Goal: Information Seeking & Learning: Learn about a topic

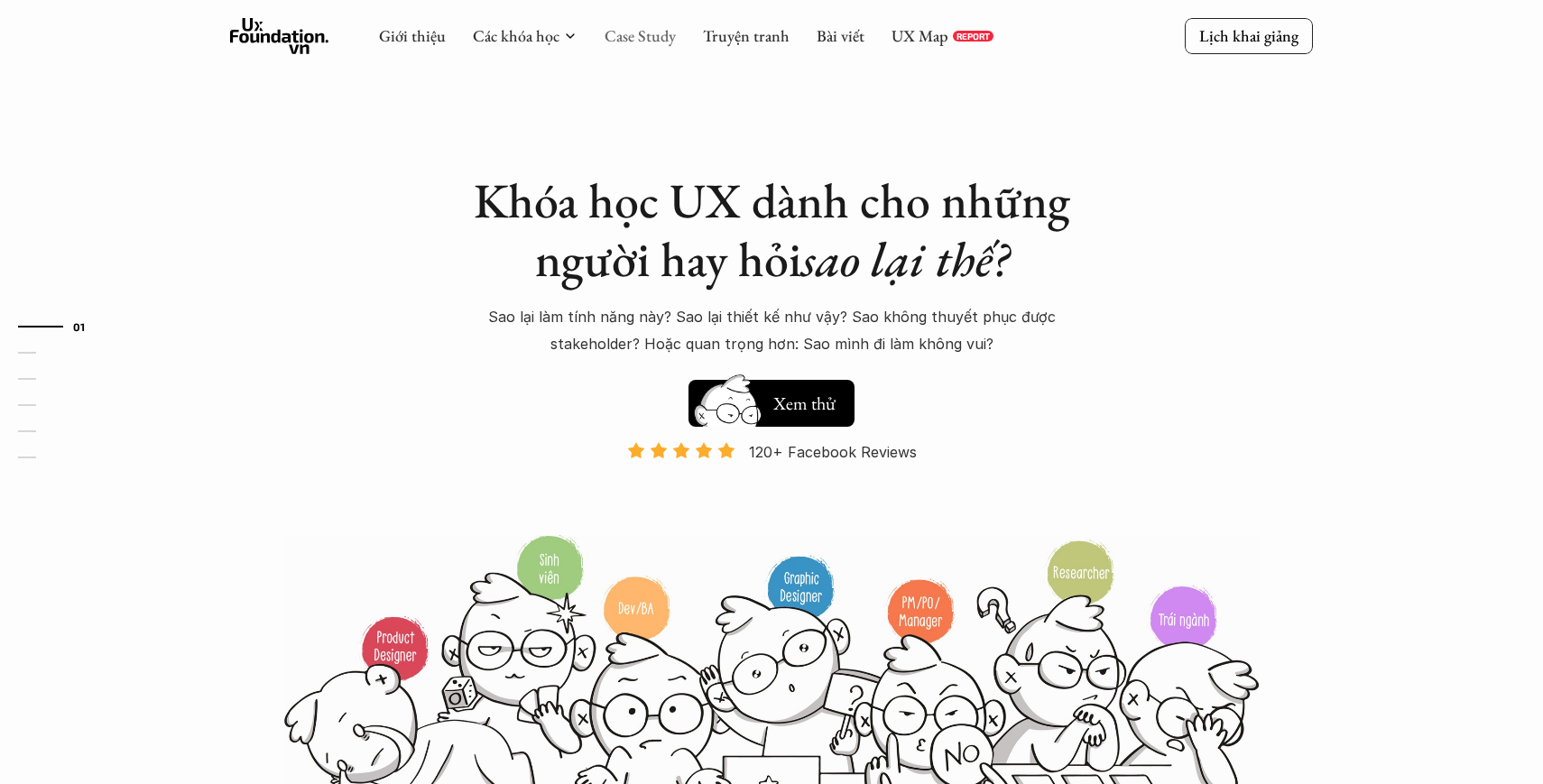
click at [658, 34] on link "Case Study" at bounding box center [639, 35] width 71 height 20
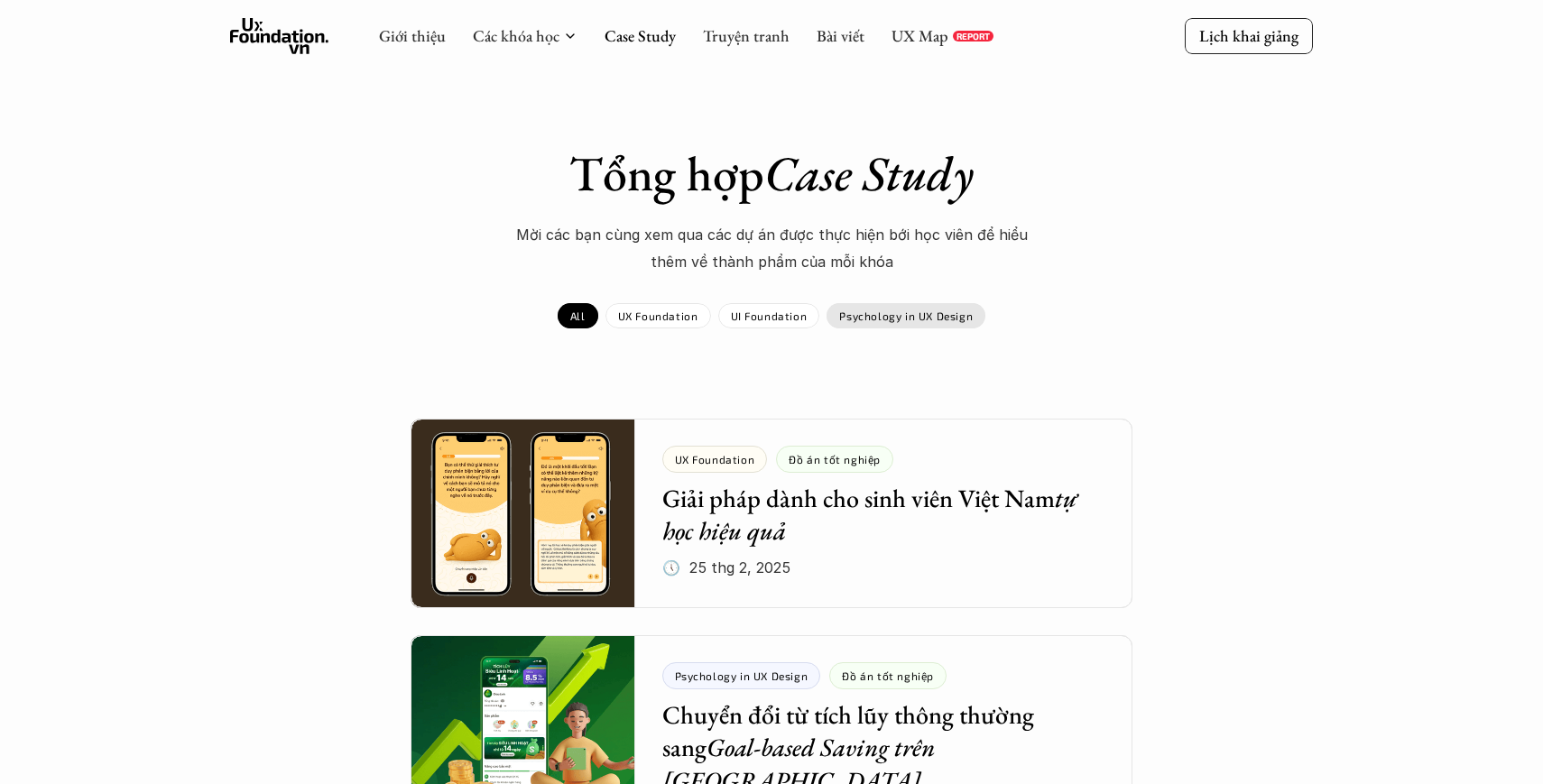
click at [886, 322] on p "Psychology in UX Design" at bounding box center [906, 316] width 133 height 13
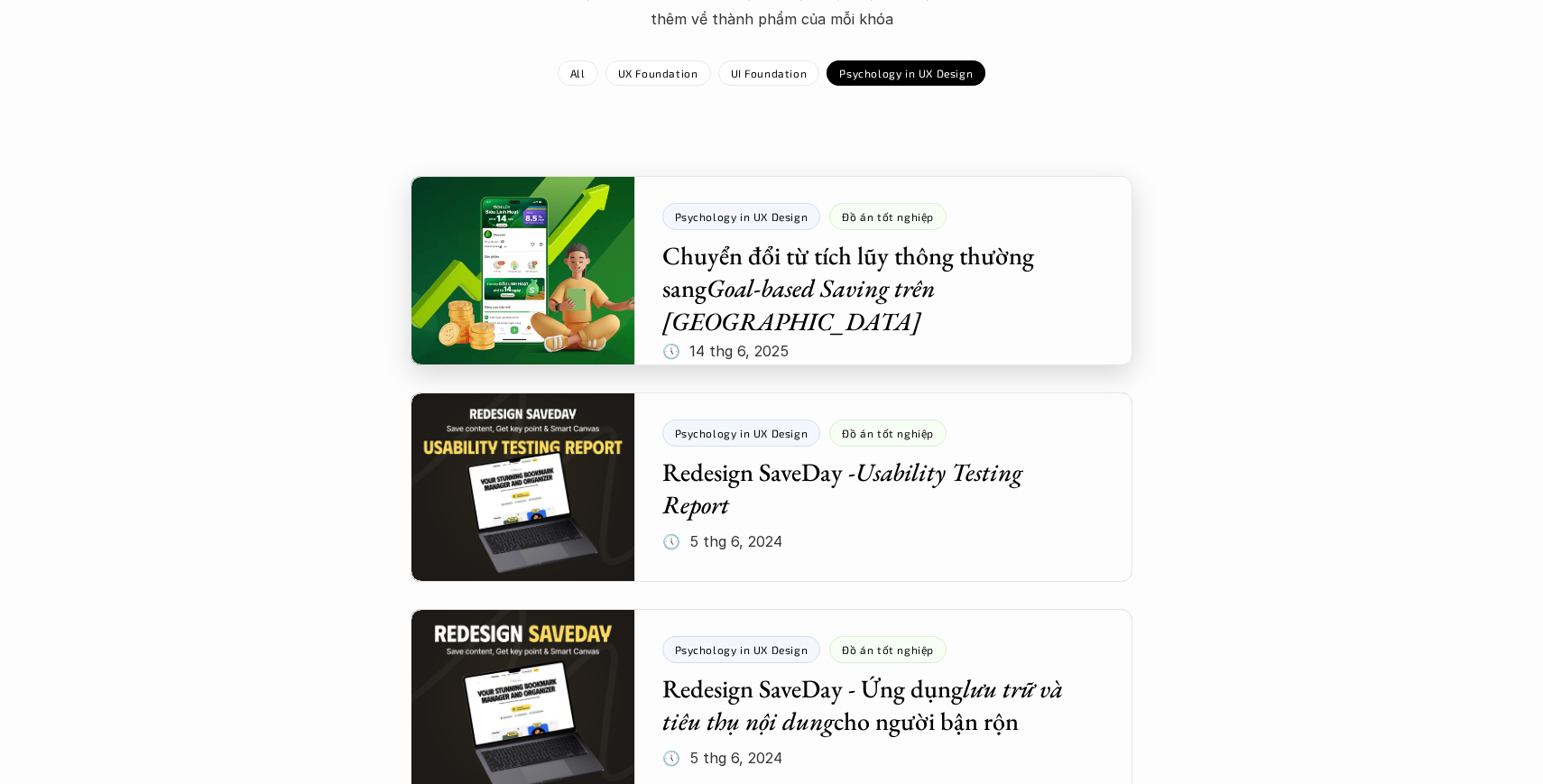
scroll to position [246, 0]
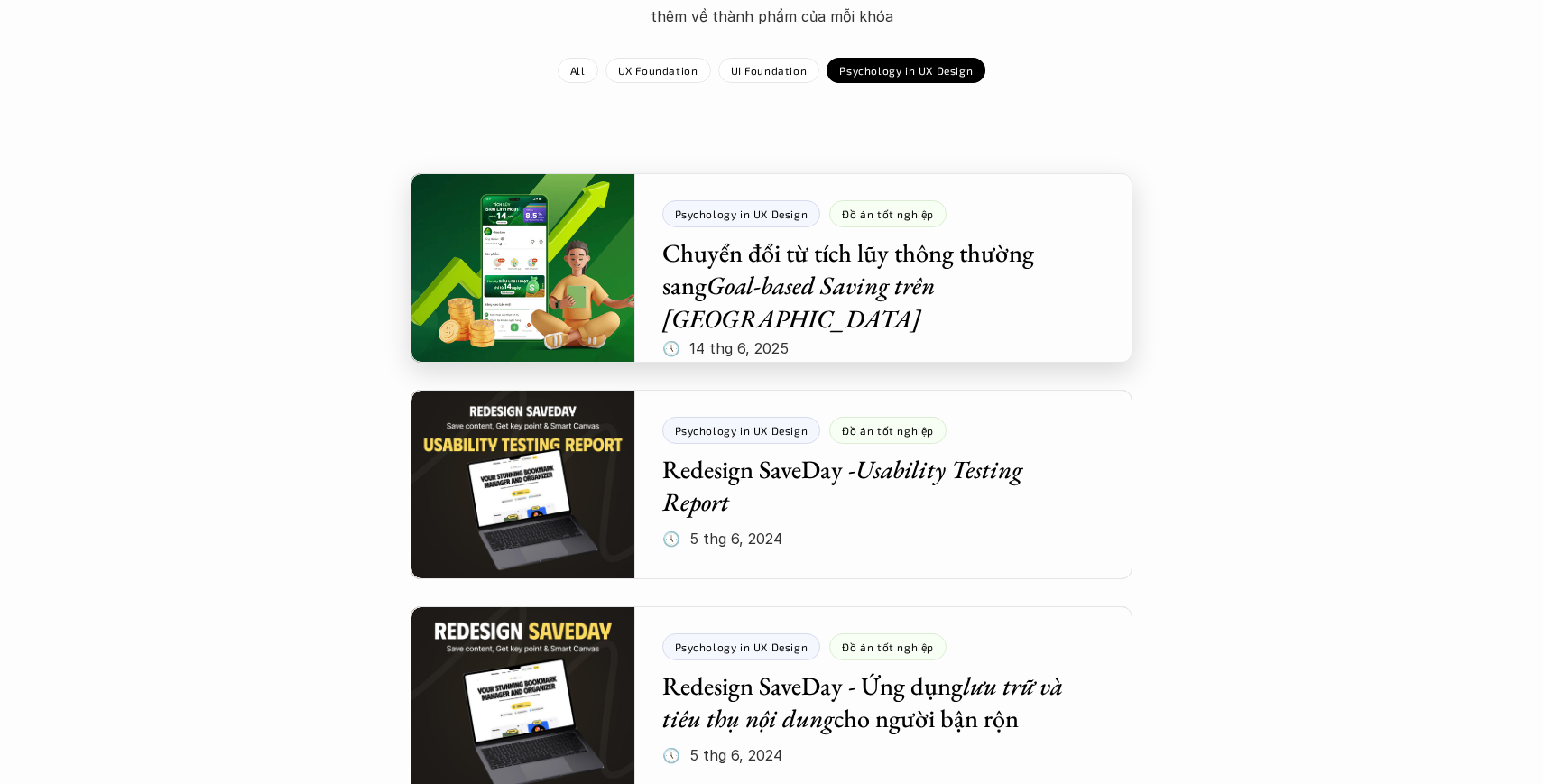
click at [741, 308] on div at bounding box center [772, 267] width 722 height 189
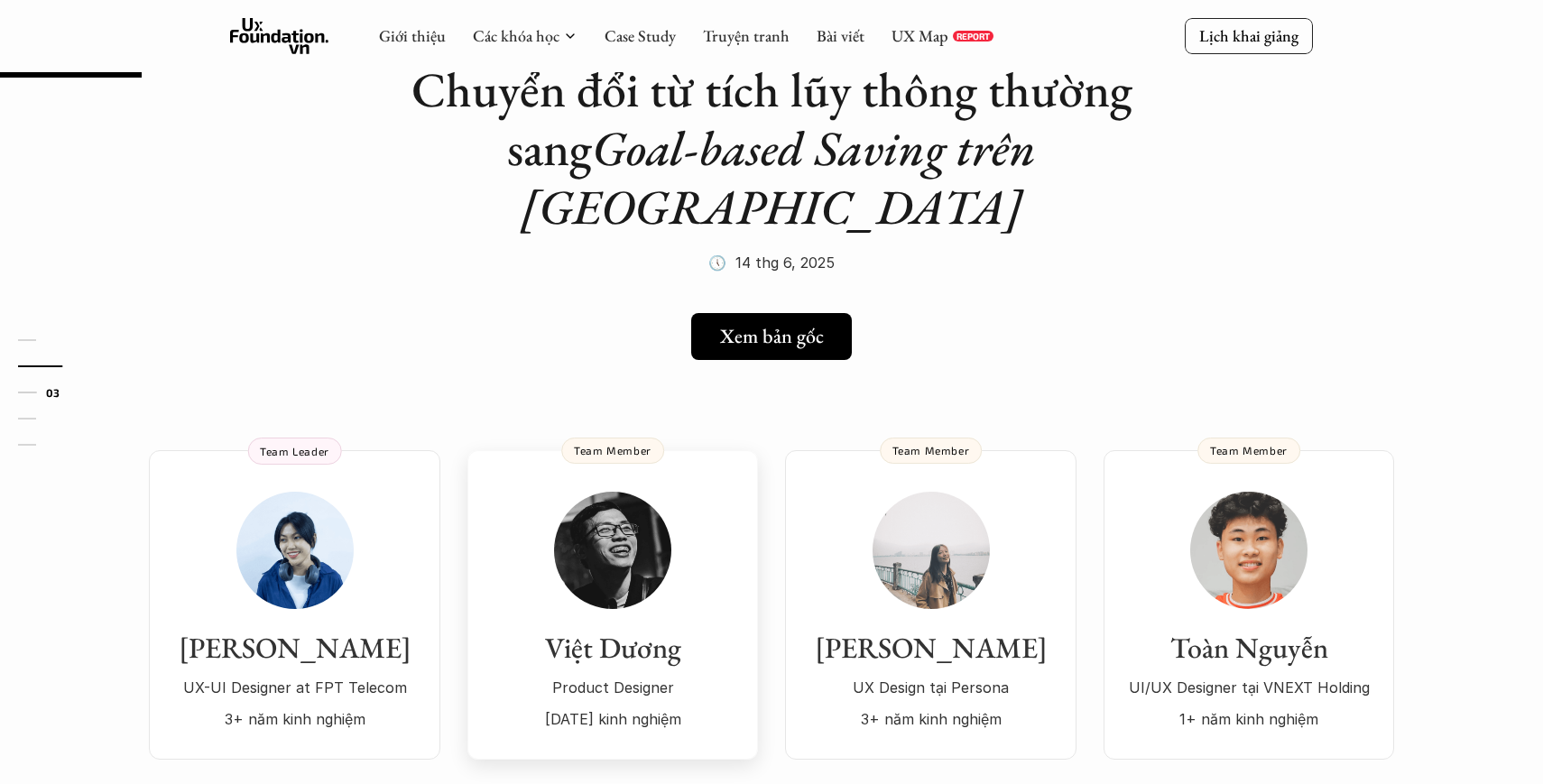
scroll to position [114, 0]
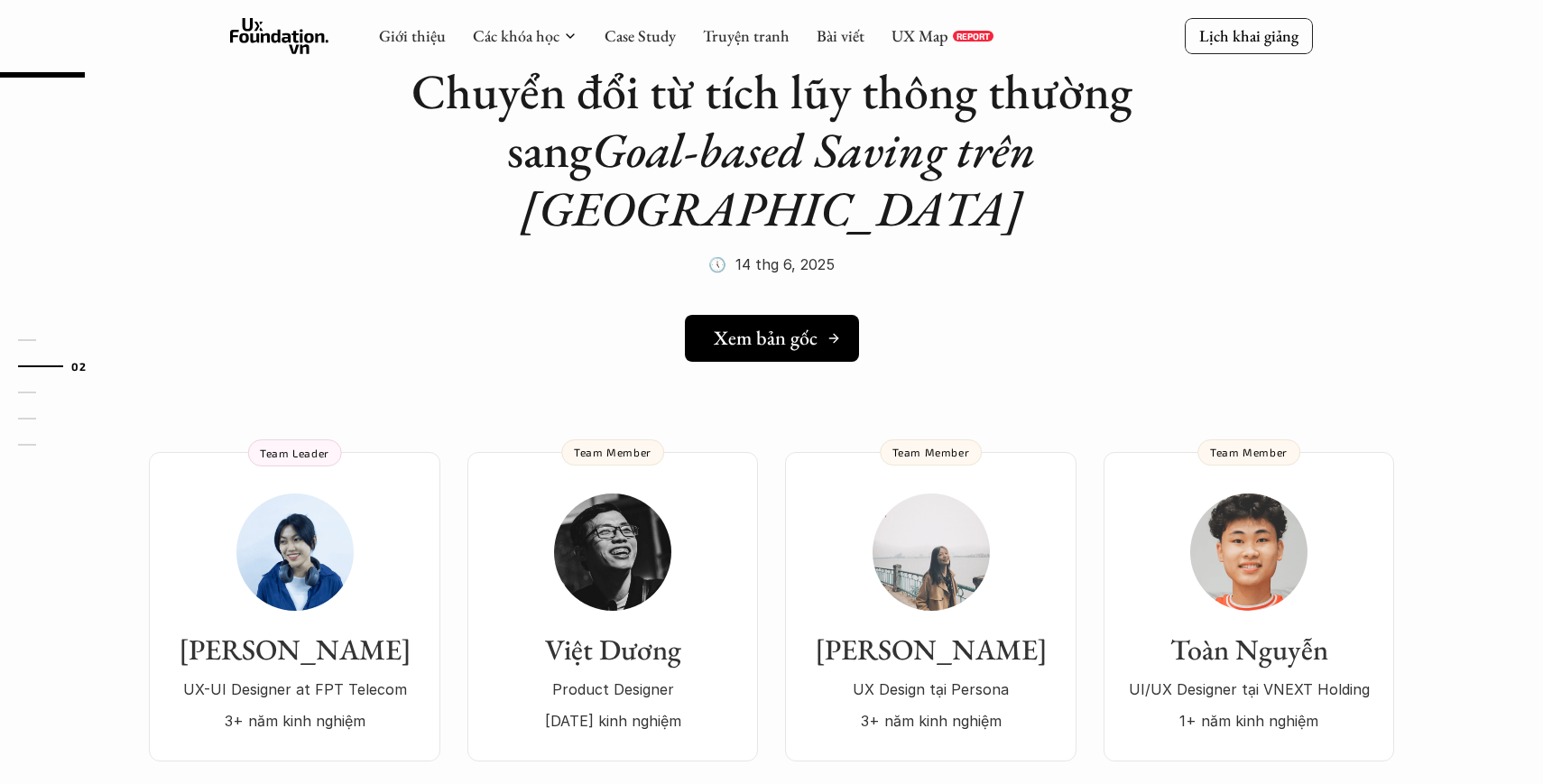
click at [770, 326] on h5 "Xem bản gốc" at bounding box center [766, 338] width 104 height 23
